Goal: Transaction & Acquisition: Purchase product/service

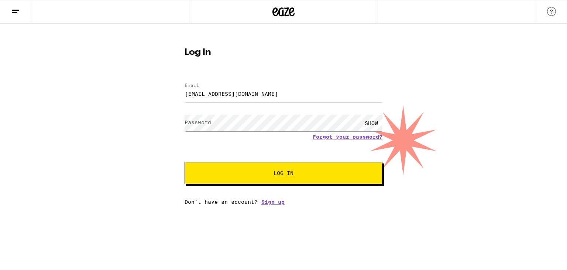
type input "[EMAIL_ADDRESS][DOMAIN_NAME]"
click at [185, 162] on button "Log In" at bounding box center [284, 173] width 198 height 22
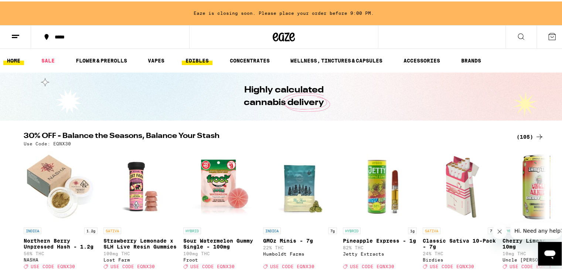
click at [197, 61] on link "EDIBLES" at bounding box center [197, 59] width 31 height 9
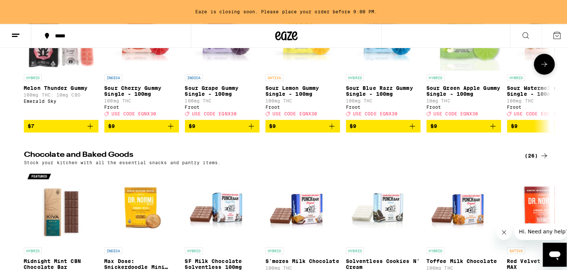
scroll to position [149, 0]
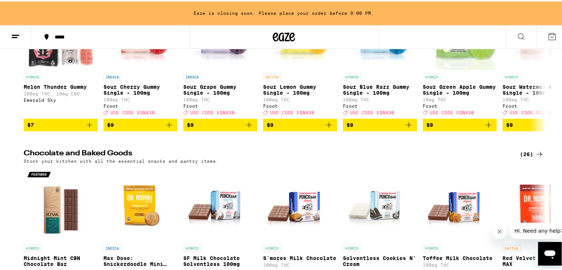
click at [167, 128] on icon "Add to bag" at bounding box center [169, 123] width 9 height 9
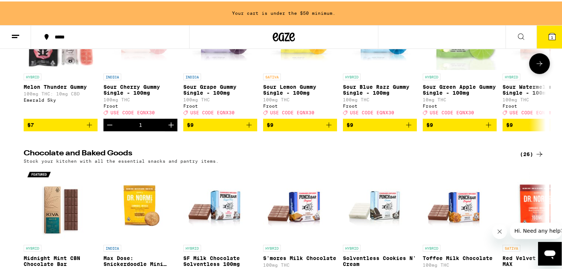
click at [256, 129] on div "HYBRID Melon Thunder Gummy 100mg THC: 10mg CBD Emerald Sky $7 INDICA Sour Cherr…" at bounding box center [284, 61] width 532 height 135
click at [324, 127] on icon "Add to bag" at bounding box center [328, 123] width 9 height 9
click at [244, 128] on icon "Add to bag" at bounding box center [248, 123] width 9 height 9
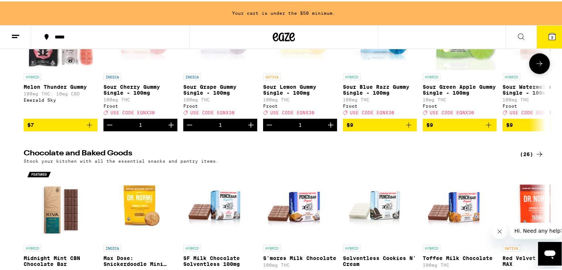
click at [404, 128] on icon "Add to bag" at bounding box center [408, 123] width 9 height 9
click at [487, 127] on icon "Add to bag" at bounding box center [488, 123] width 9 height 9
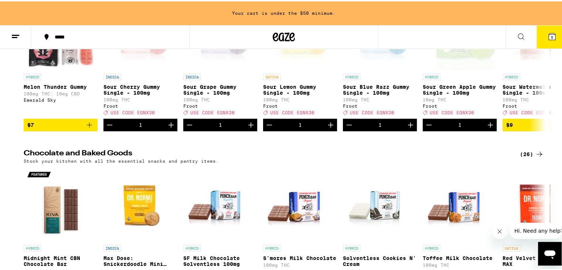
click at [550, 38] on icon at bounding box center [551, 35] width 7 height 7
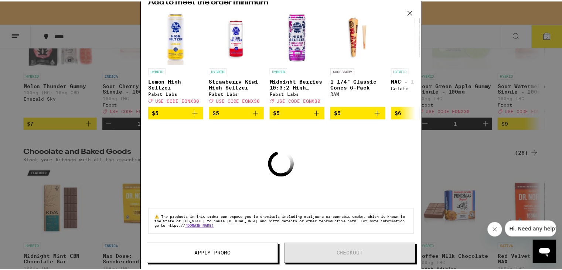
scroll to position [196, 0]
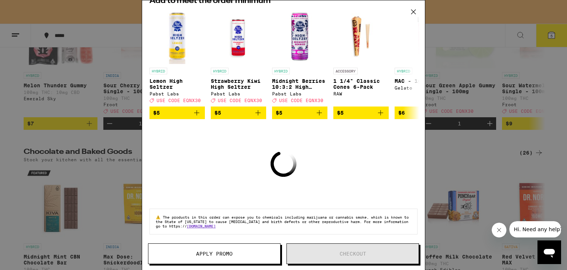
click at [391, 151] on div "Your Cart Your cart is under the $50 minimum. Sour Lemon Gummy Single - 100mg F…" at bounding box center [283, 123] width 283 height 247
click at [325, 156] on div "Your Cart Your cart is under the $50 minimum. Sour Lemon Gummy Single - 100mg F…" at bounding box center [283, 123] width 283 height 247
click at [415, 17] on icon at bounding box center [413, 11] width 11 height 11
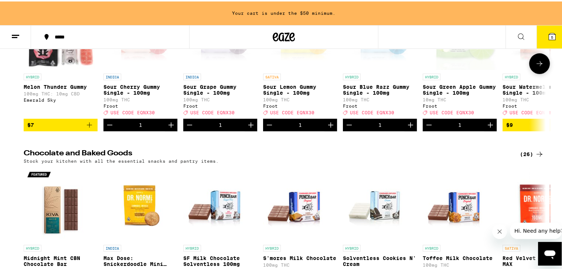
drag, startPoint x: 537, startPoint y: 66, endPoint x: 530, endPoint y: 64, distance: 6.9
click at [530, 64] on button at bounding box center [539, 62] width 21 height 21
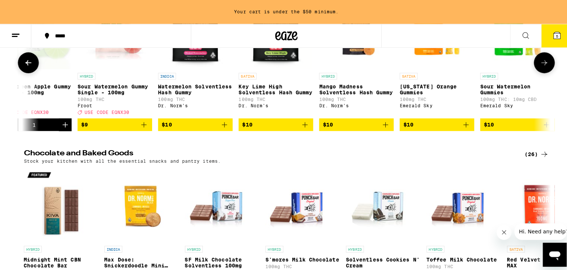
scroll to position [0, 440]
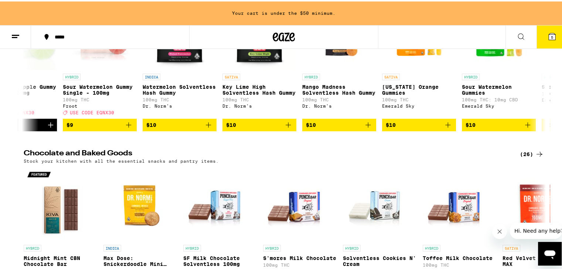
click at [548, 31] on icon at bounding box center [551, 35] width 9 height 9
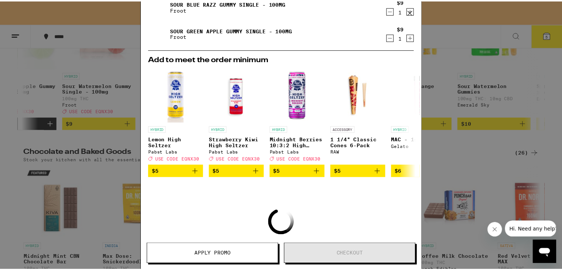
scroll to position [196, 0]
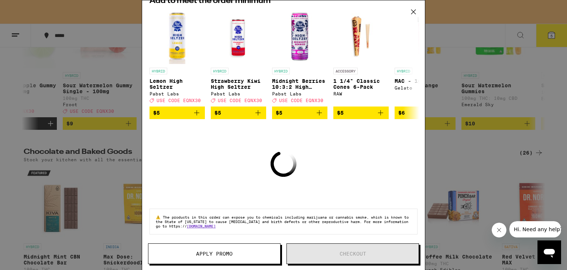
click at [368, 168] on div "Your Cart Your cart is under the $50 minimum. Sour Lemon Gummy Single - 100mg F…" at bounding box center [283, 123] width 283 height 247
click at [412, 14] on icon at bounding box center [413, 11] width 11 height 11
